Goal: Task Accomplishment & Management: Manage account settings

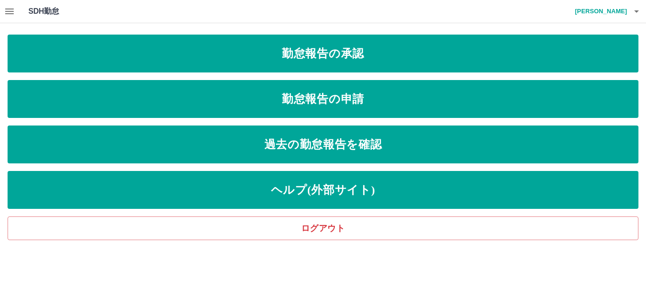
click at [6, 10] on icon "button" at bounding box center [9, 11] width 11 height 11
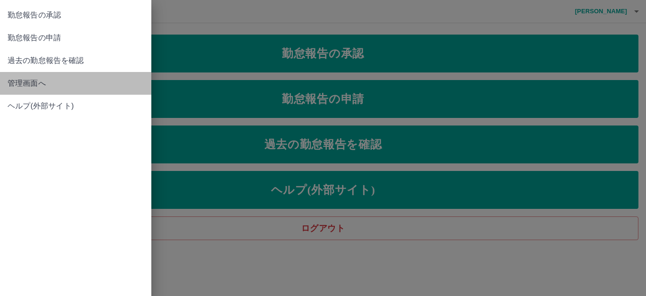
click at [20, 85] on span "管理画面へ" at bounding box center [76, 83] width 136 height 11
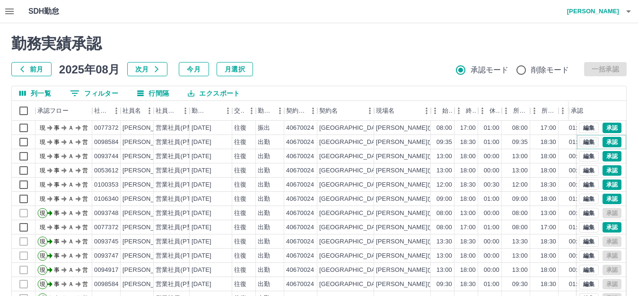
click at [582, 142] on button "編集" at bounding box center [589, 142] width 20 height 10
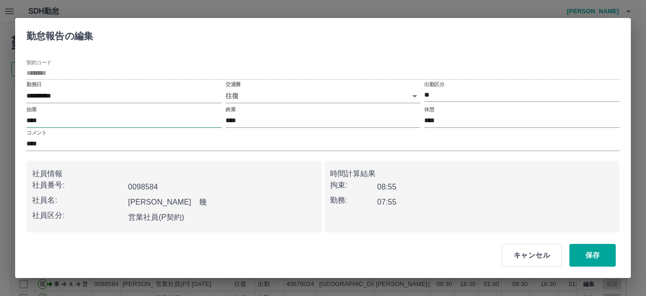
click at [122, 120] on input "****" at bounding box center [123, 121] width 195 height 14
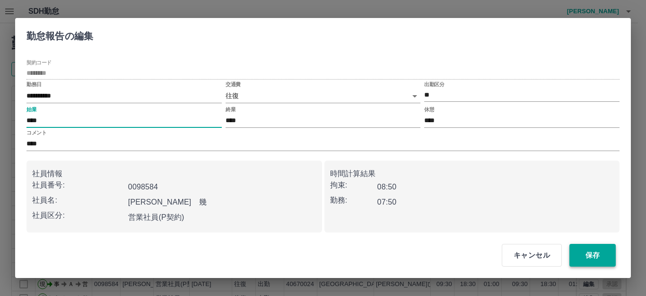
type input "****"
click at [587, 250] on button "保存" at bounding box center [592, 255] width 46 height 23
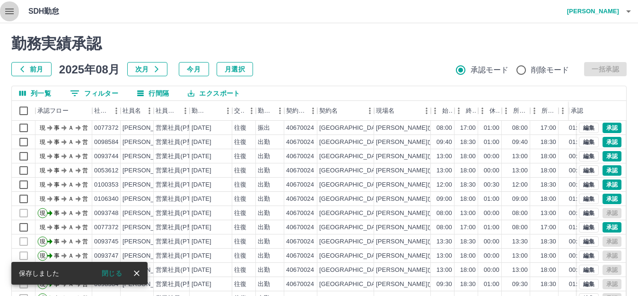
click at [4, 10] on icon "button" at bounding box center [9, 11] width 11 height 11
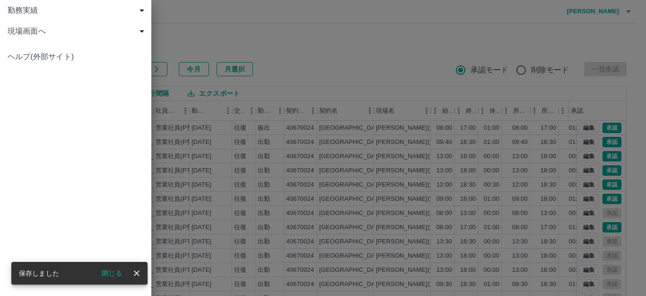
click at [30, 34] on span "現場画面へ" at bounding box center [78, 31] width 140 height 11
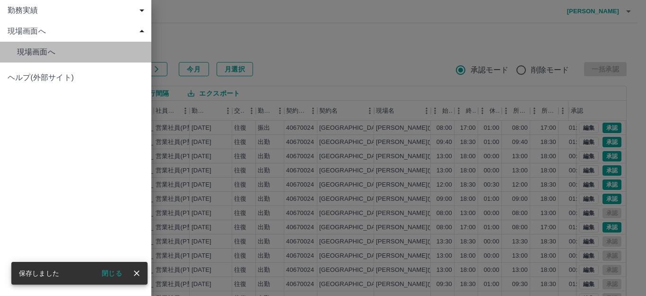
click at [32, 53] on span "現場画面へ" at bounding box center [80, 51] width 127 height 11
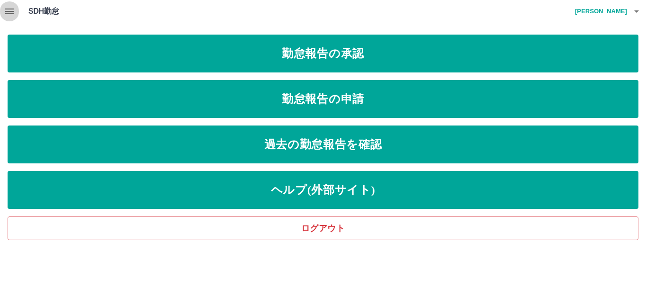
click at [11, 9] on icon "button" at bounding box center [9, 12] width 9 height 6
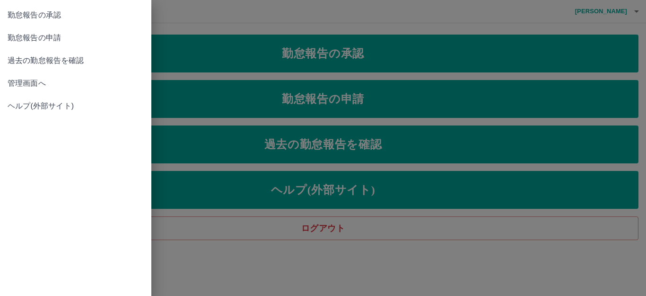
click at [32, 82] on span "管理画面へ" at bounding box center [76, 83] width 136 height 11
